Goal: Feedback & Contribution: Leave review/rating

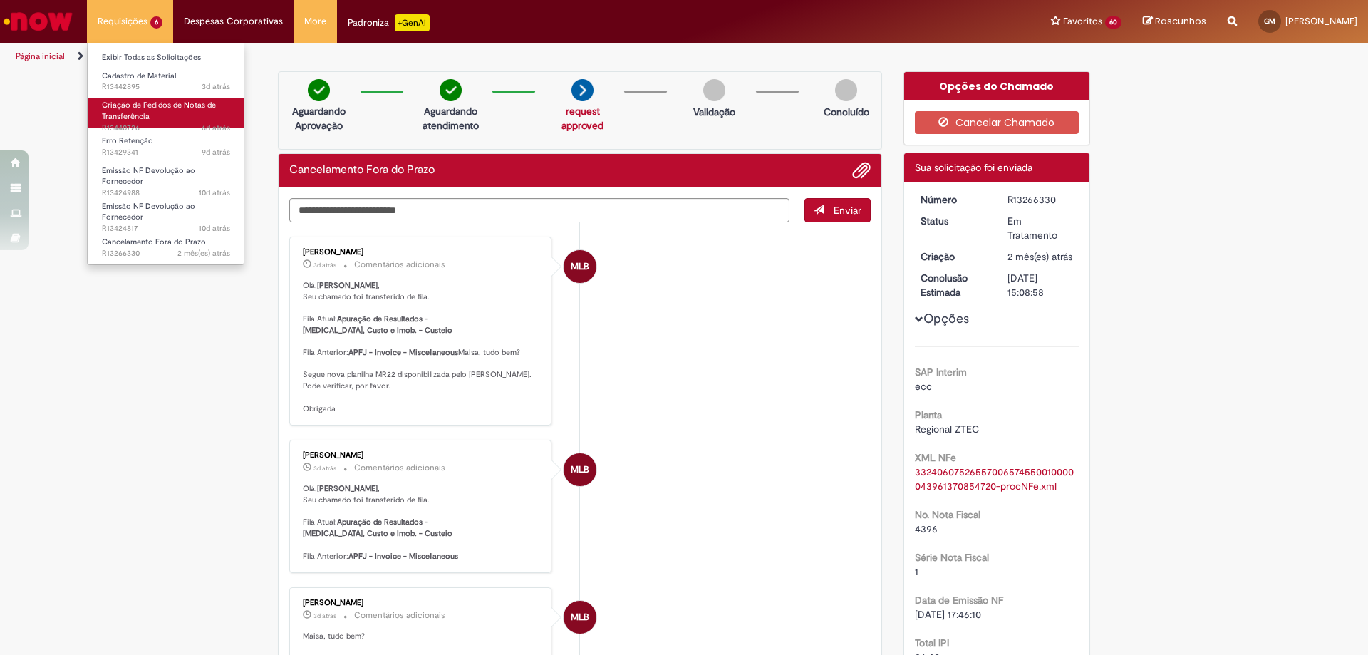
click at [150, 117] on link "Criação de Pedidos de Notas de Transferência 6d atrás 6 dias atrás R13440726" at bounding box center [166, 113] width 157 height 31
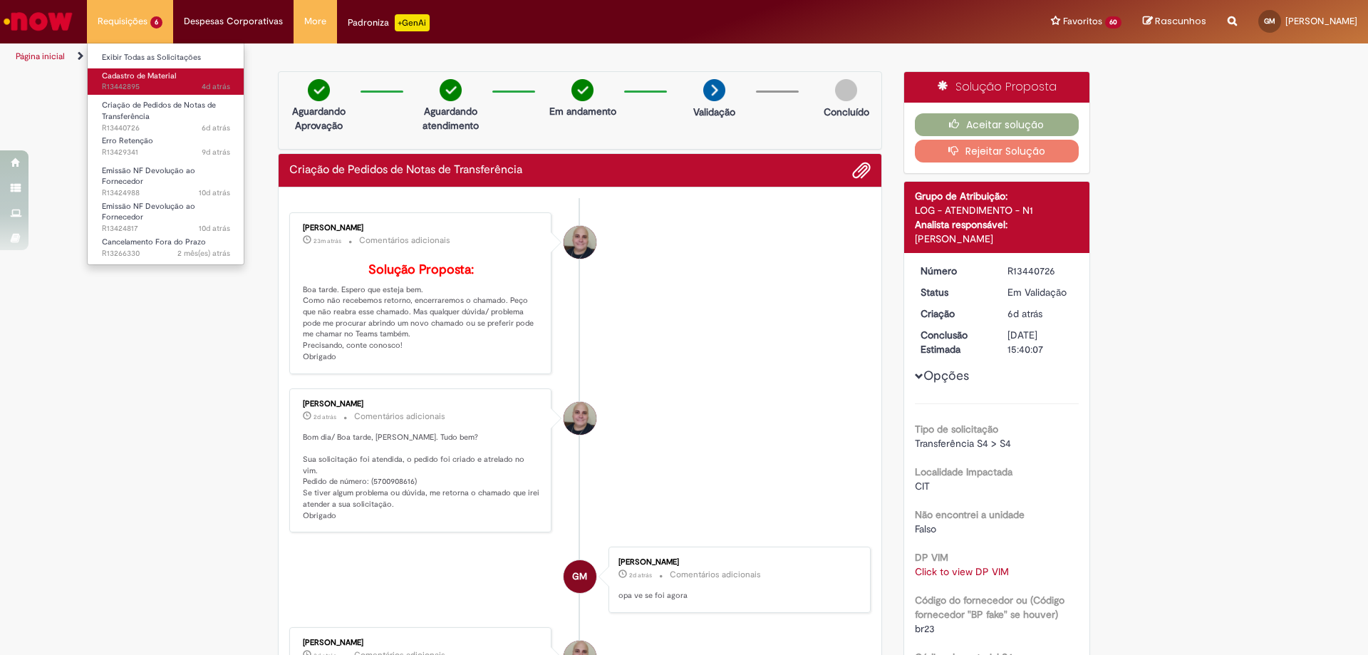
click at [169, 83] on span "4d atrás 4 dias atrás R13442895" at bounding box center [166, 86] width 128 height 11
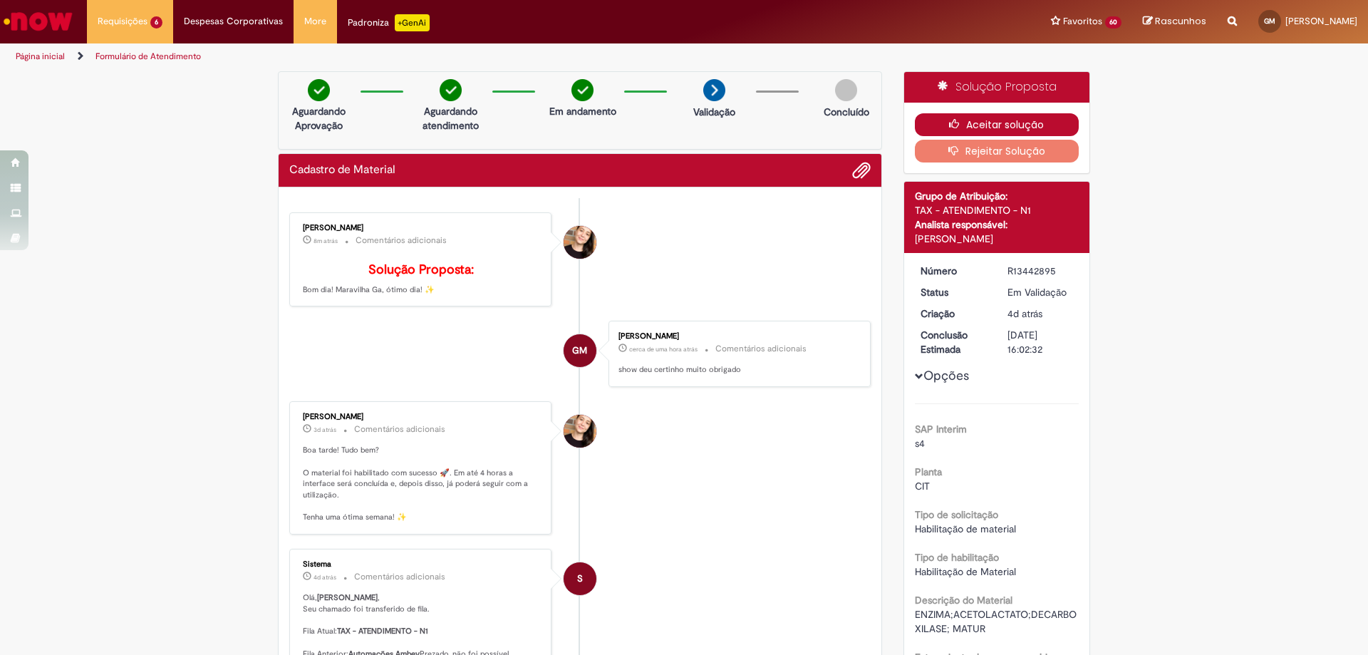
click at [1018, 129] on button "Aceitar solução" at bounding box center [997, 124] width 165 height 23
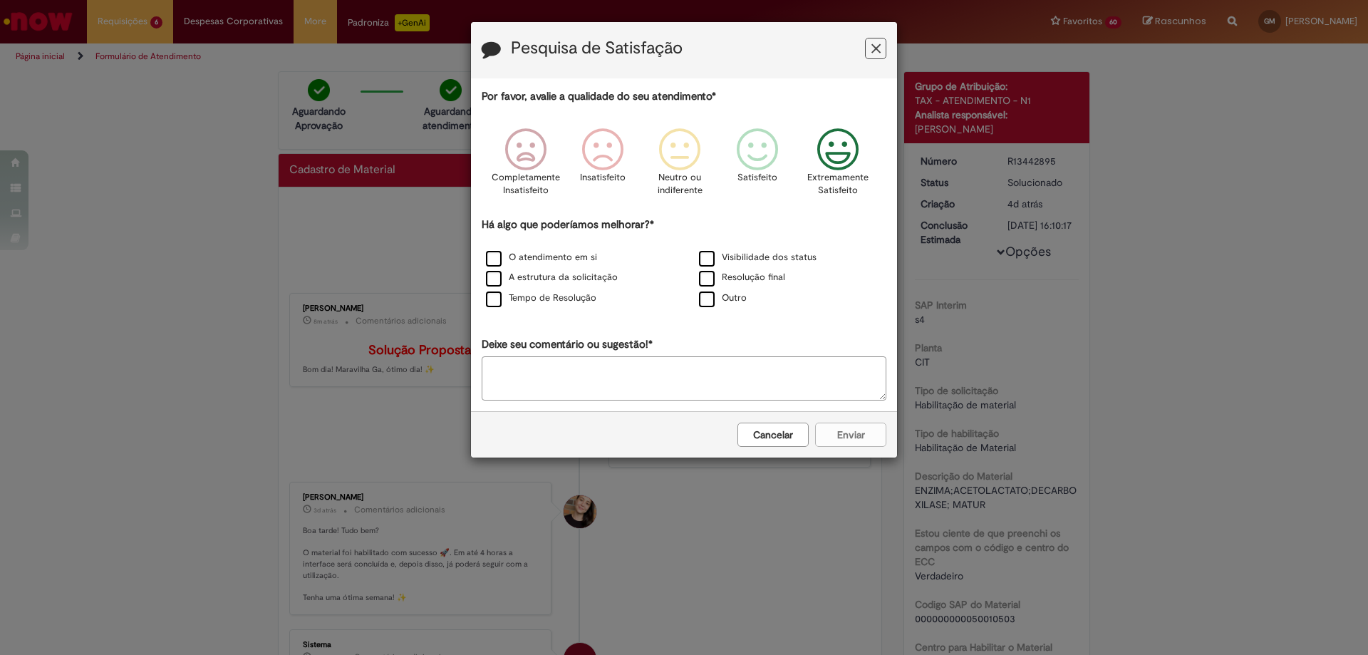
click at [837, 154] on icon "Feedback" at bounding box center [838, 149] width 53 height 43
click at [561, 257] on label "O atendimento em si" at bounding box center [541, 258] width 111 height 14
click at [851, 440] on button "Enviar" at bounding box center [850, 435] width 71 height 24
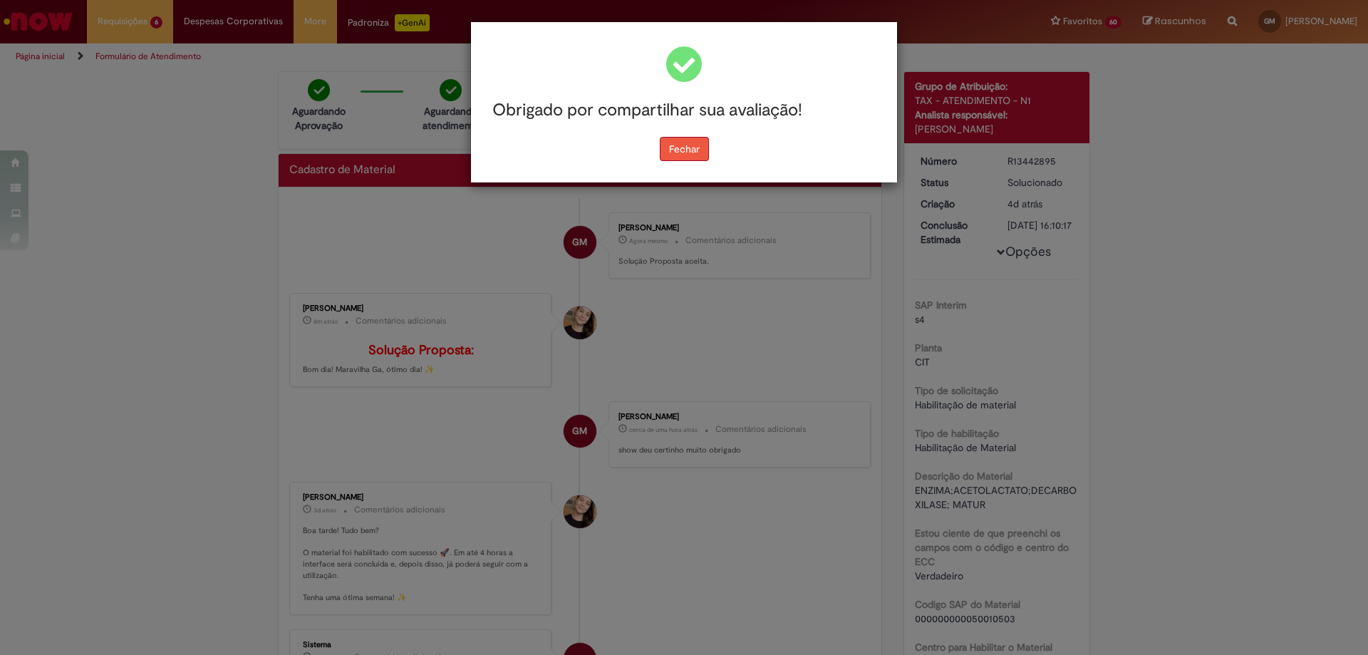
click at [673, 149] on button "Fechar" at bounding box center [684, 149] width 49 height 24
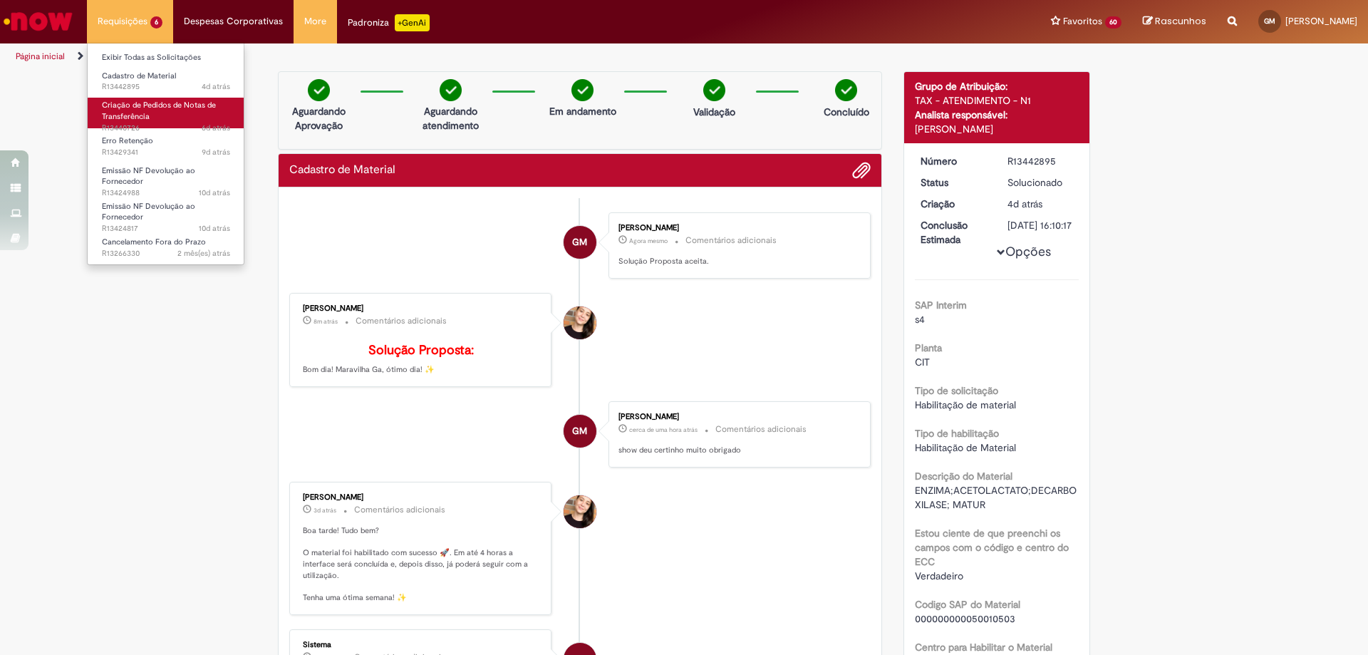
click at [153, 112] on link "Criação de Pedidos de Notas de Transferência 6d atrás 6 dias atrás R13440726" at bounding box center [166, 113] width 157 height 31
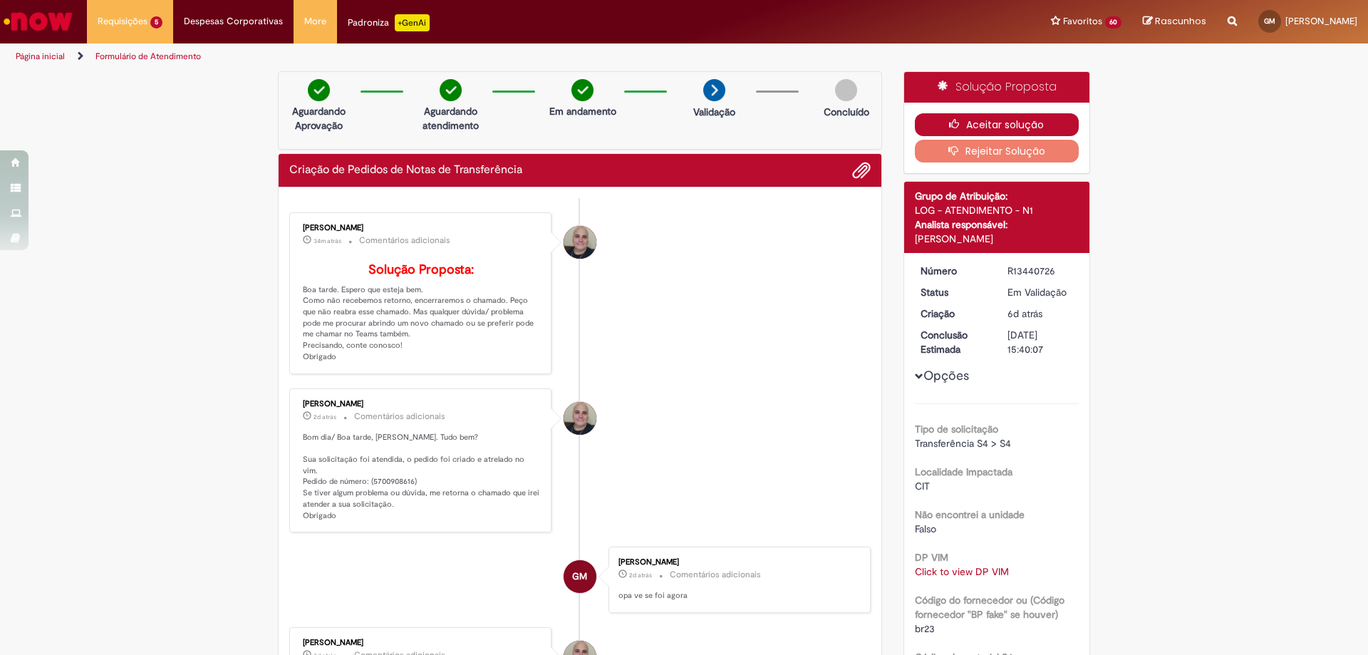
click at [996, 116] on button "Aceitar solução" at bounding box center [997, 124] width 165 height 23
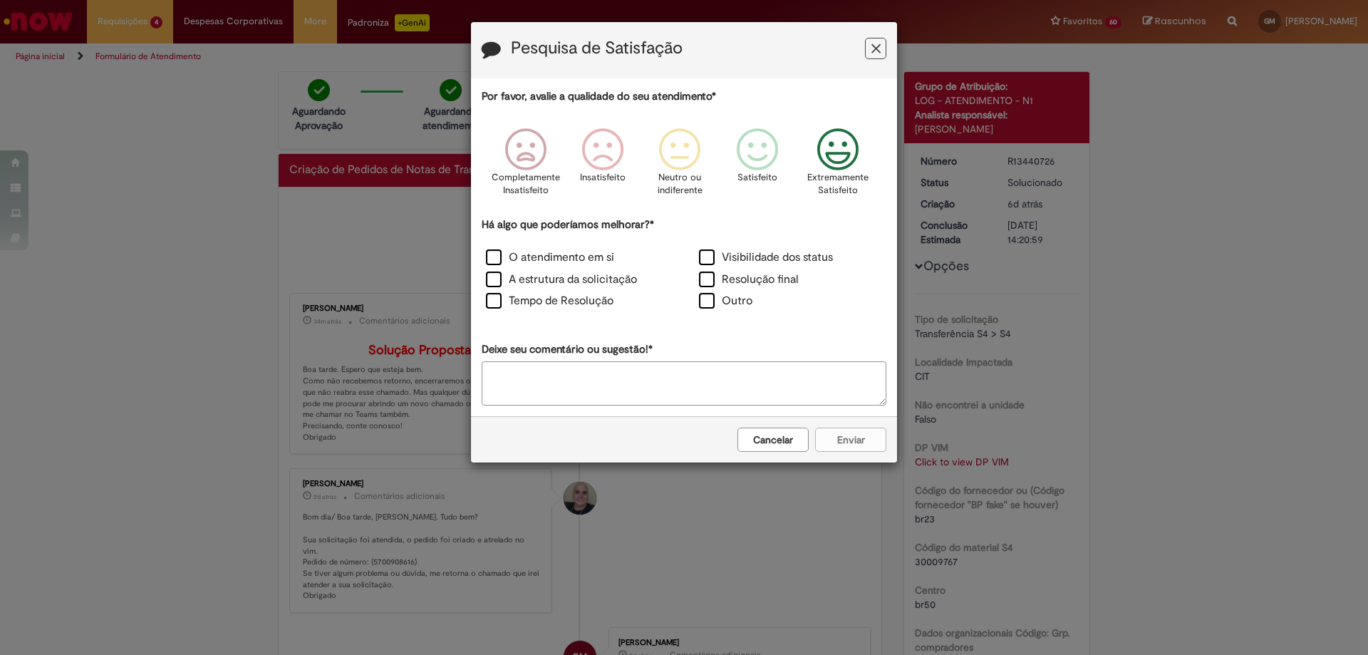
click at [845, 135] on icon "Feedback" at bounding box center [838, 149] width 53 height 43
click at [525, 262] on label "O atendimento em si" at bounding box center [550, 257] width 128 height 16
click at [493, 258] on label "O atendimento em si" at bounding box center [550, 257] width 128 height 16
click at [852, 443] on button "Enviar" at bounding box center [850, 440] width 71 height 24
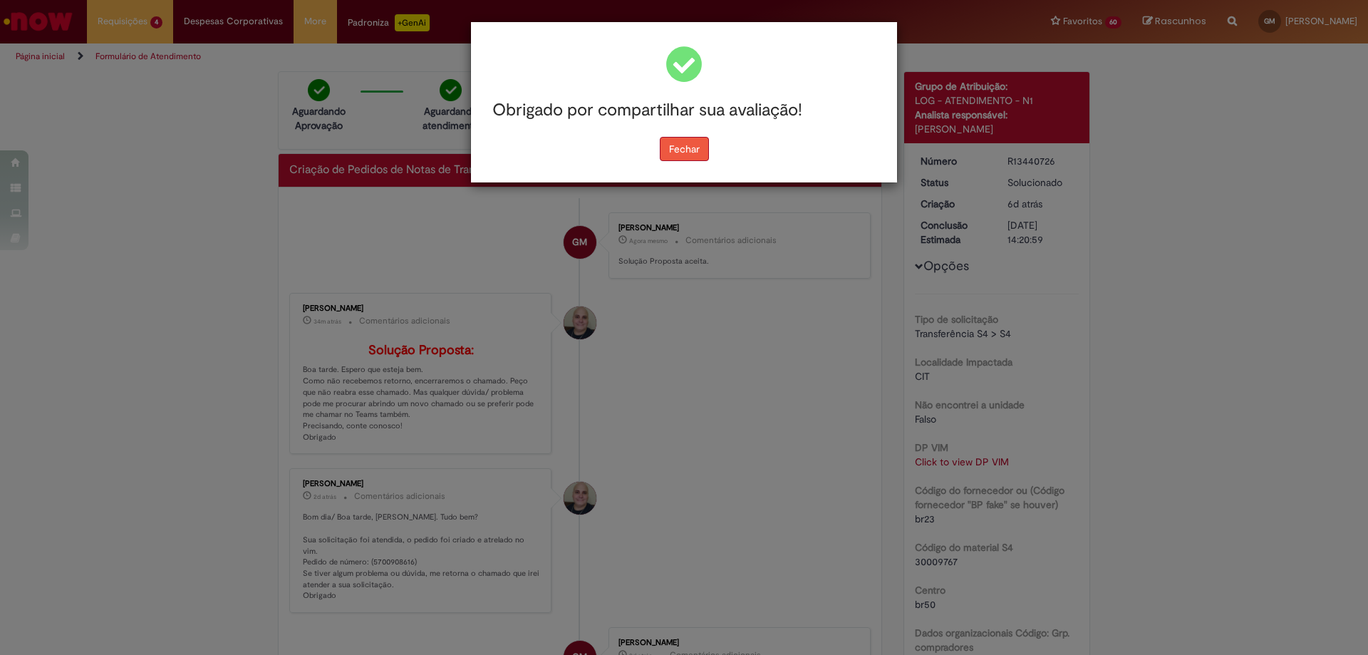
click at [702, 155] on button "Fechar" at bounding box center [684, 149] width 49 height 24
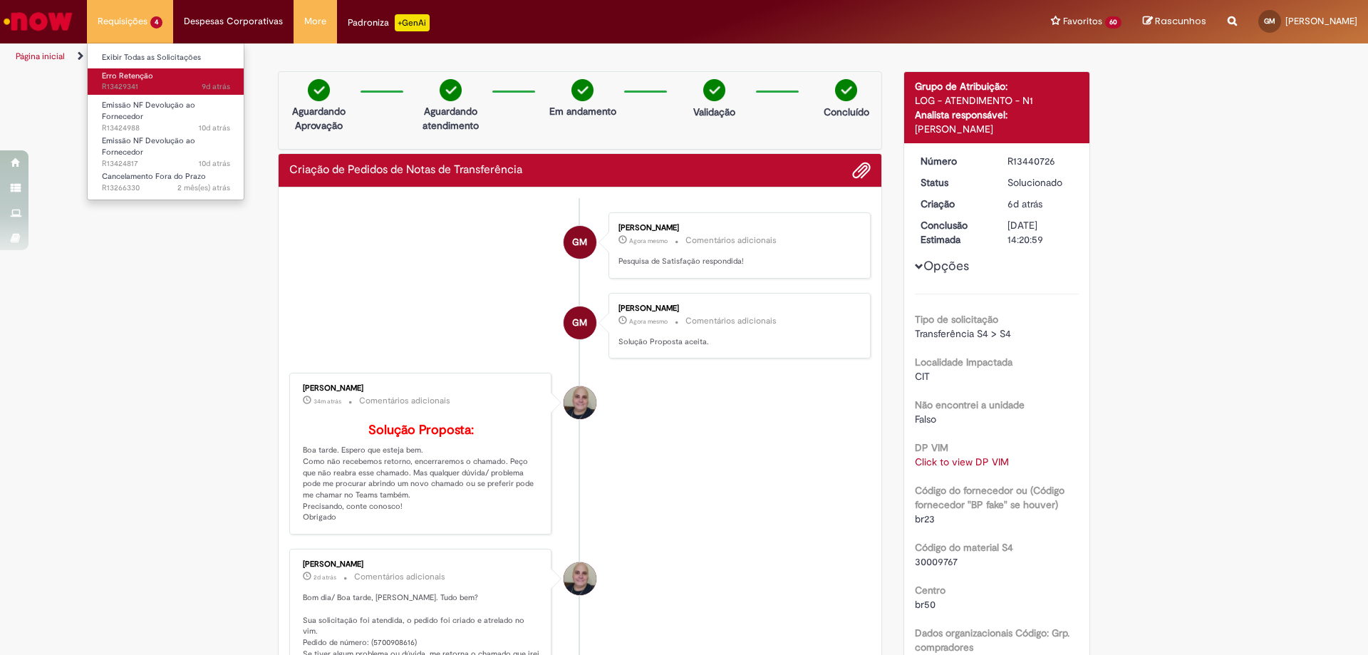
click at [162, 84] on span "9d atrás 9 dias atrás R13429341" at bounding box center [166, 86] width 128 height 11
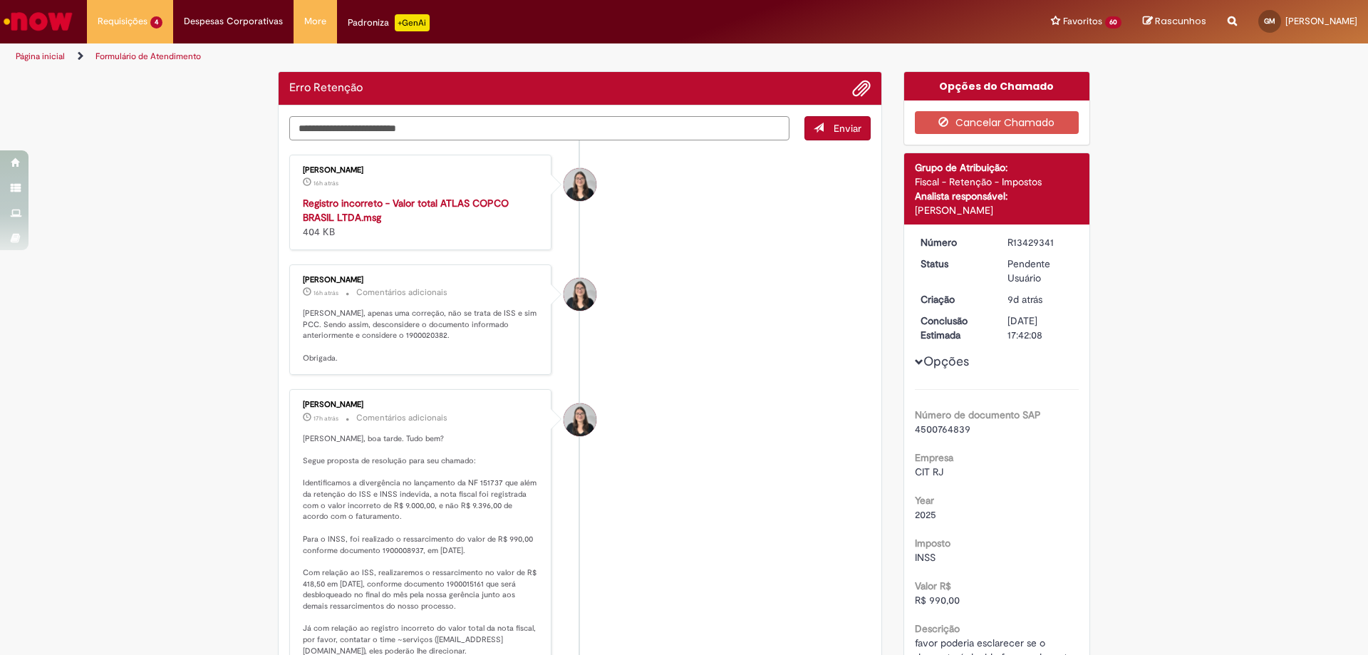
click at [480, 133] on textarea "Digite sua mensagem aqui..." at bounding box center [539, 128] width 500 height 24
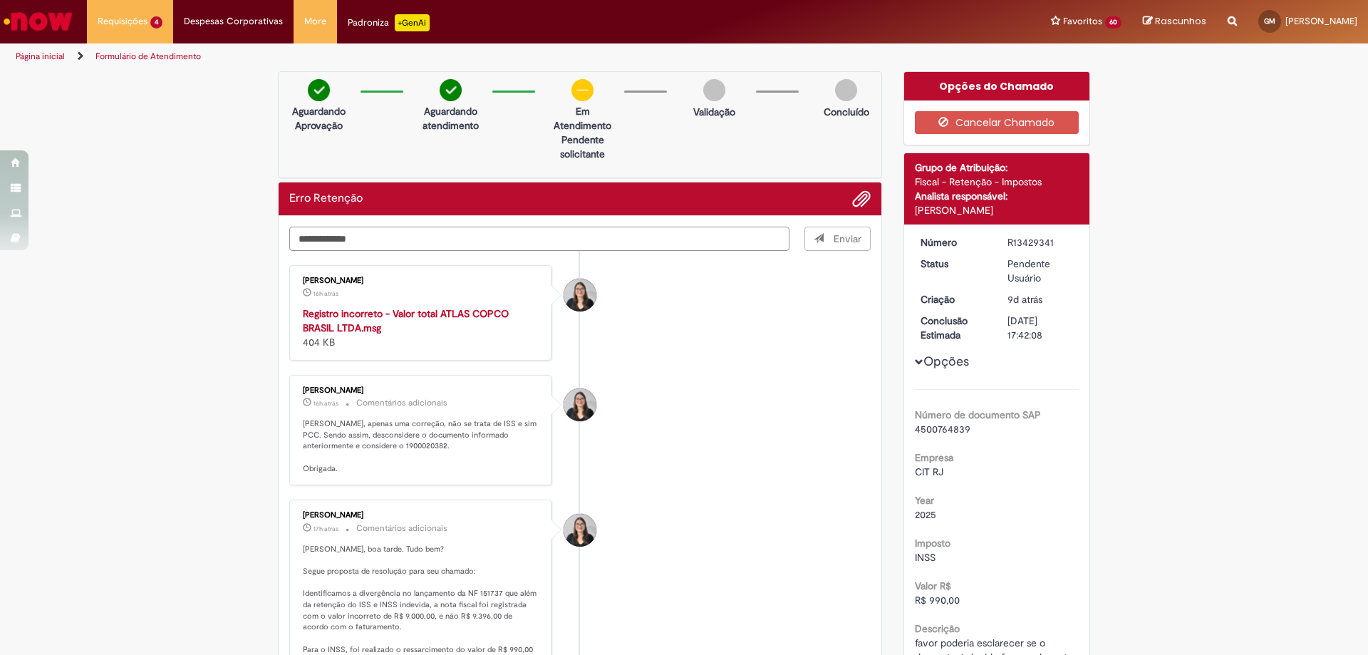
type textarea "**********"
